Goal: Task Accomplishment & Management: Manage account settings

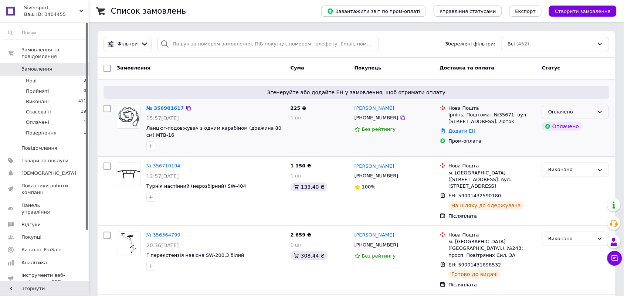
click at [581, 109] on div "Оплачено" at bounding box center [571, 112] width 46 height 8
click at [566, 130] on li "Прийнято" at bounding box center [575, 128] width 67 height 14
click at [182, 107] on icon at bounding box center [185, 108] width 6 height 6
drag, startPoint x: 352, startPoint y: 108, endPoint x: 388, endPoint y: 118, distance: 38.1
click at [388, 118] on div "[PERSON_NAME] [PHONE_NUMBER] Без рейтингу" at bounding box center [394, 128] width 85 height 52
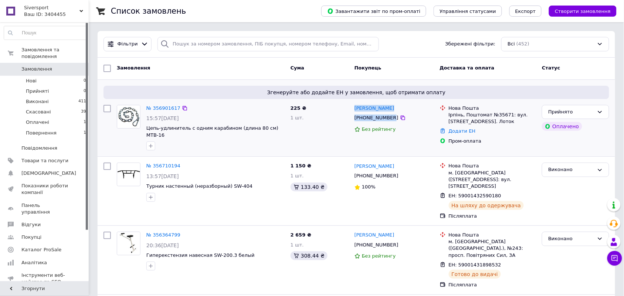
copy div "[PERSON_NAME] [PHONE_NUMBER]"
drag, startPoint x: 448, startPoint y: 115, endPoint x: 508, endPoint y: 113, distance: 59.2
click at [508, 113] on div "Ірпінь, Поштомат №35671: вул. [STREET_ADDRESS]. Лоток" at bounding box center [493, 118] width 88 height 13
copy div "Ірпінь, Поштомат №35671:"
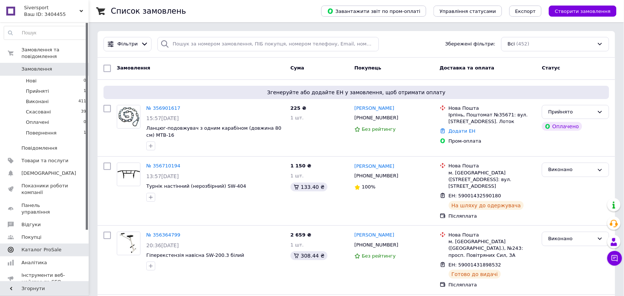
click at [34, 244] on link "Каталог ProSale" at bounding box center [45, 250] width 91 height 13
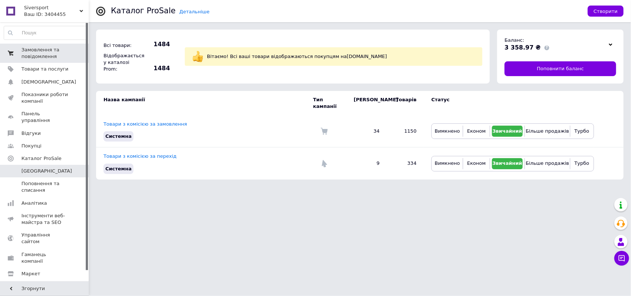
click at [47, 52] on span "Замовлення та повідомлення" at bounding box center [44, 53] width 47 height 13
